Goal: Transaction & Acquisition: Purchase product/service

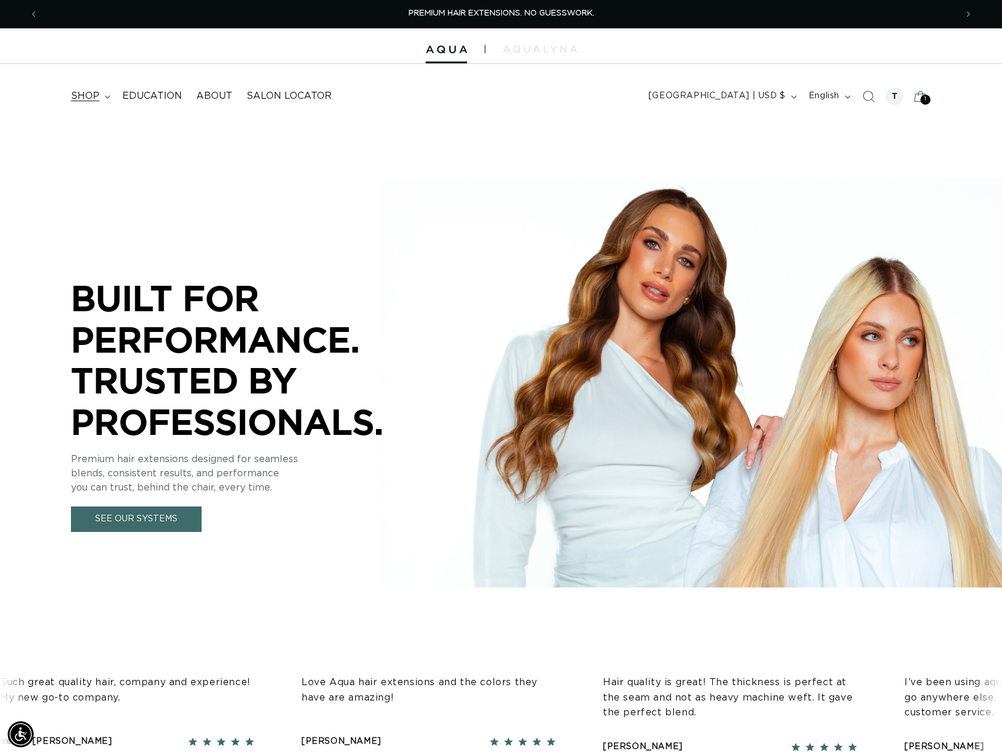
click at [91, 96] on span "shop" at bounding box center [85, 96] width 28 height 12
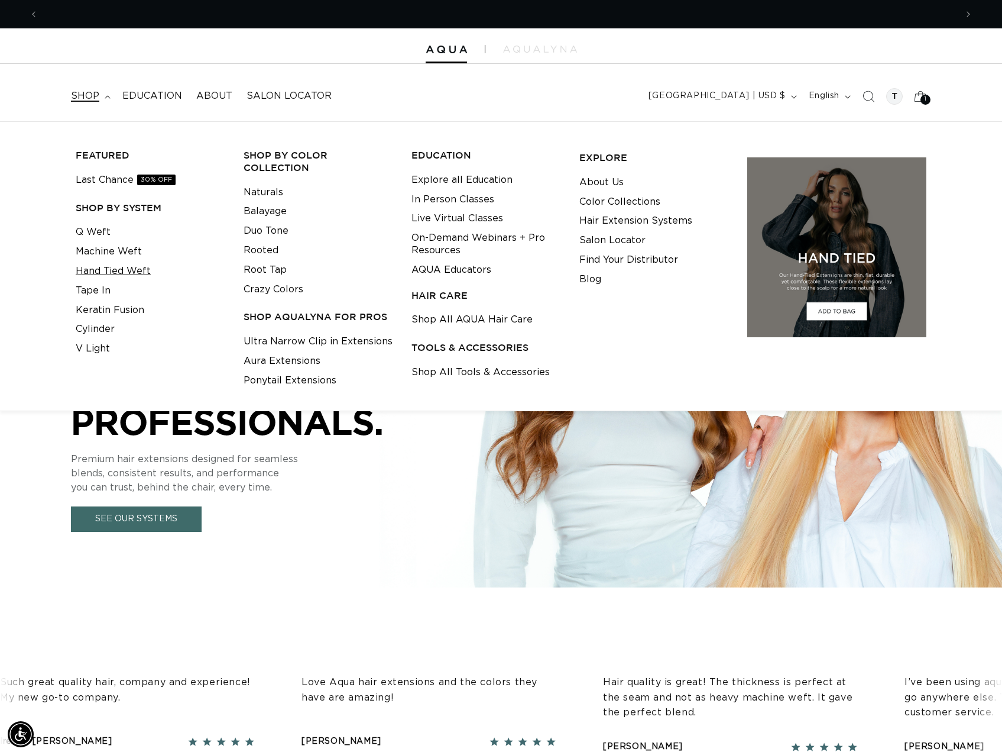
scroll to position [0, 918]
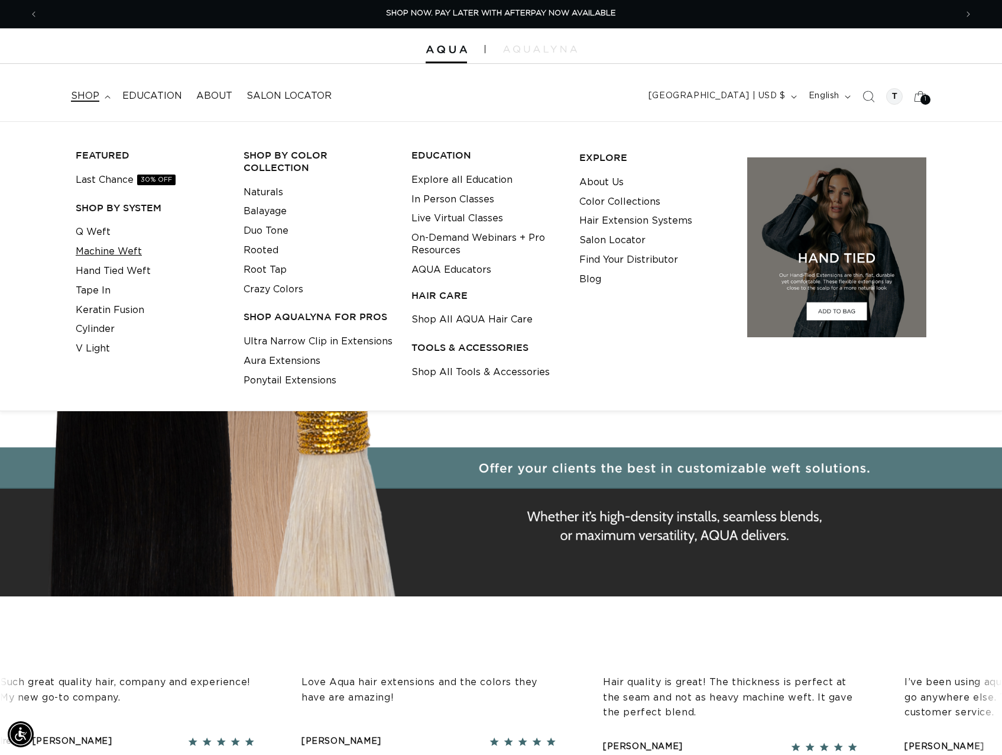
click at [119, 246] on link "Machine Weft" at bounding box center [109, 252] width 66 height 20
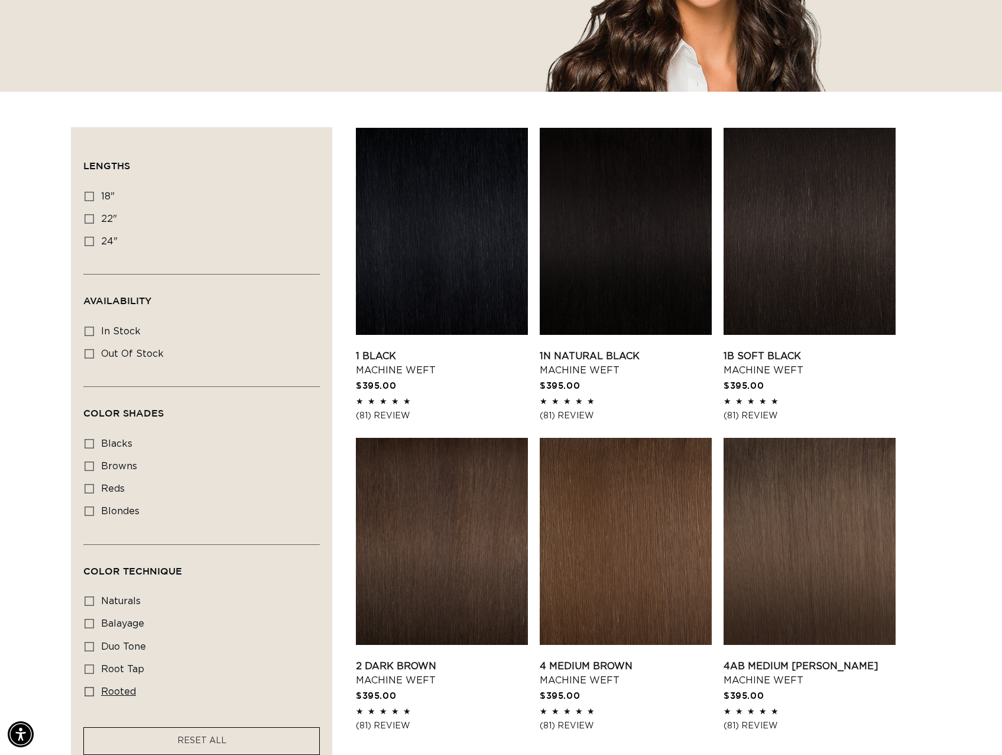
scroll to position [0, 918]
click at [88, 687] on icon at bounding box center [89, 691] width 9 height 9
click at [88, 687] on input "rooted rooted (4 products)" at bounding box center [89, 691] width 9 height 9
checkbox input "true"
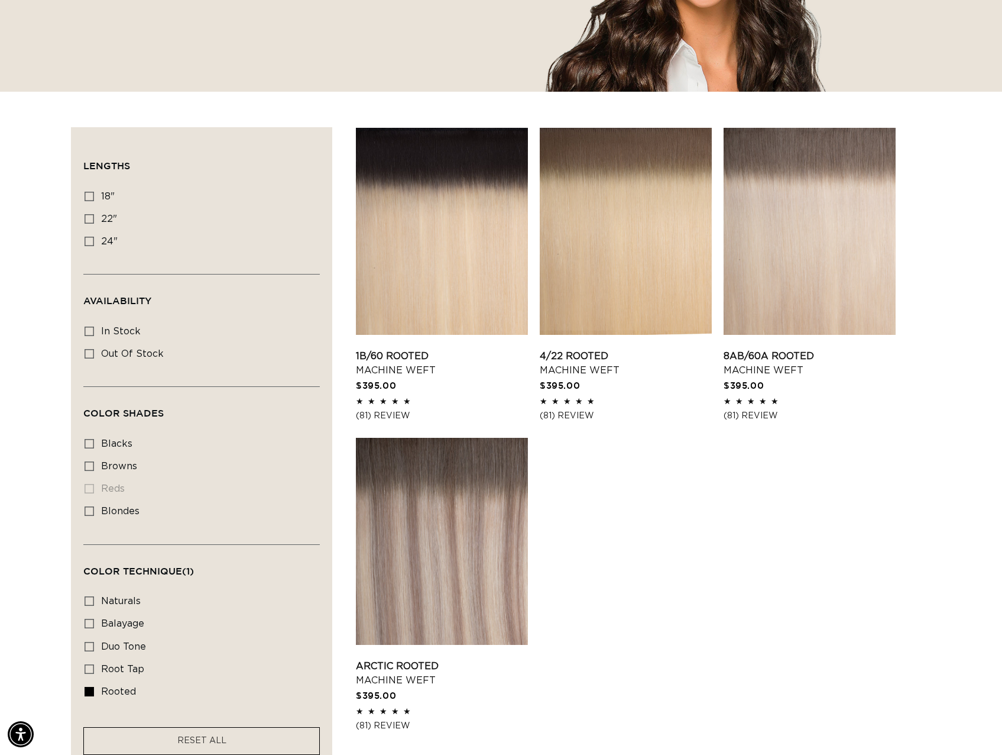
scroll to position [0, 1837]
click at [435, 659] on link "Arctic Rooted Machine Weft" at bounding box center [442, 673] width 172 height 28
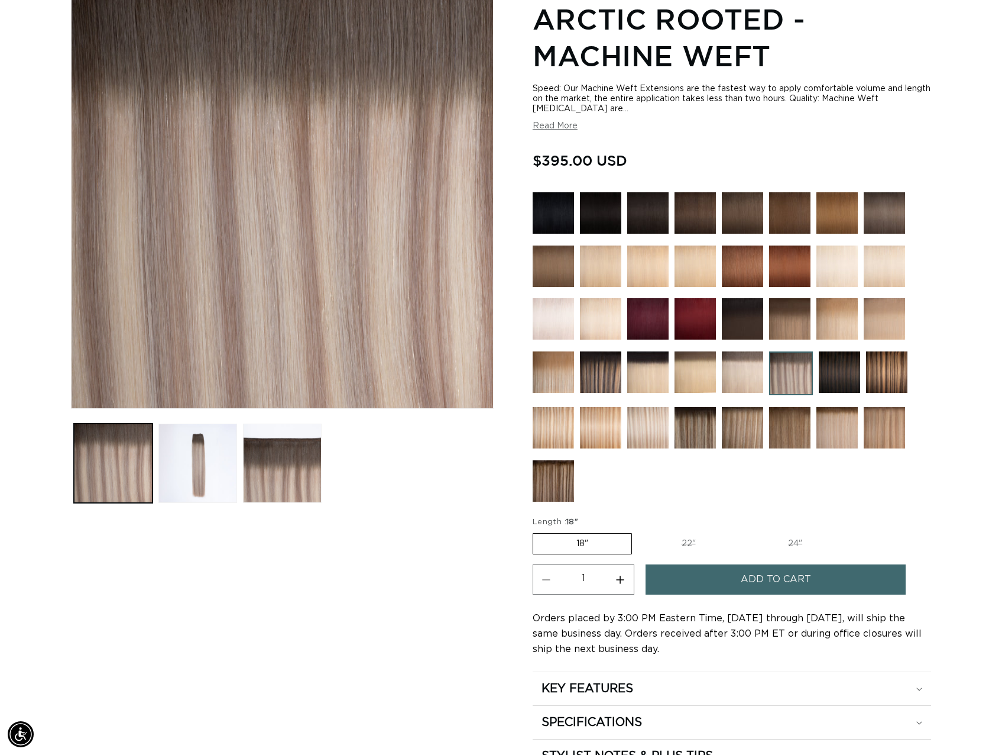
scroll to position [0, 1837]
